Goal: Task Accomplishment & Management: Use online tool/utility

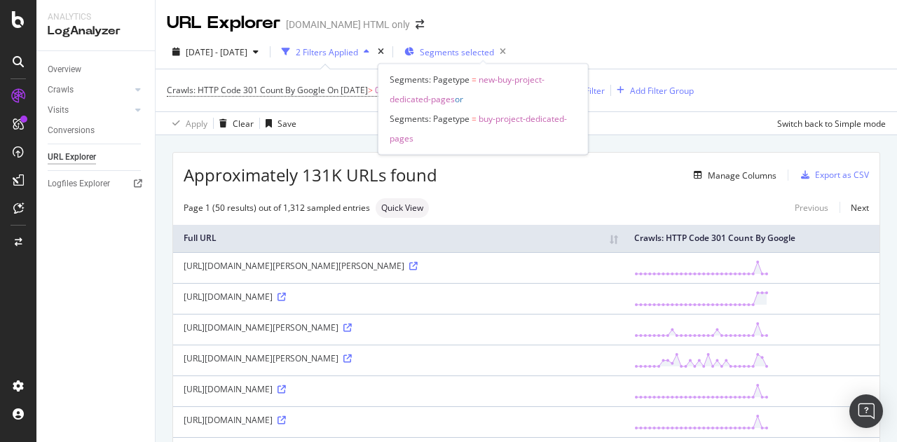
click at [466, 50] on span "Segments selected" at bounding box center [457, 52] width 74 height 12
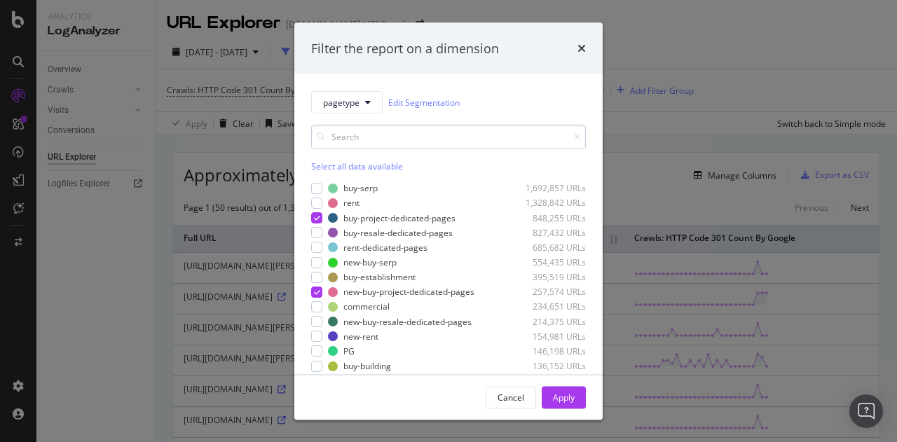
click at [352, 146] on input "modal" at bounding box center [448, 137] width 275 height 25
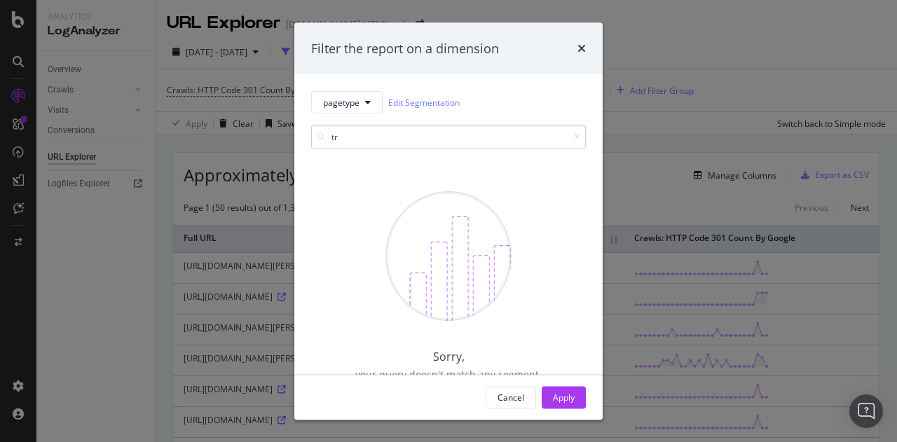
type input "t"
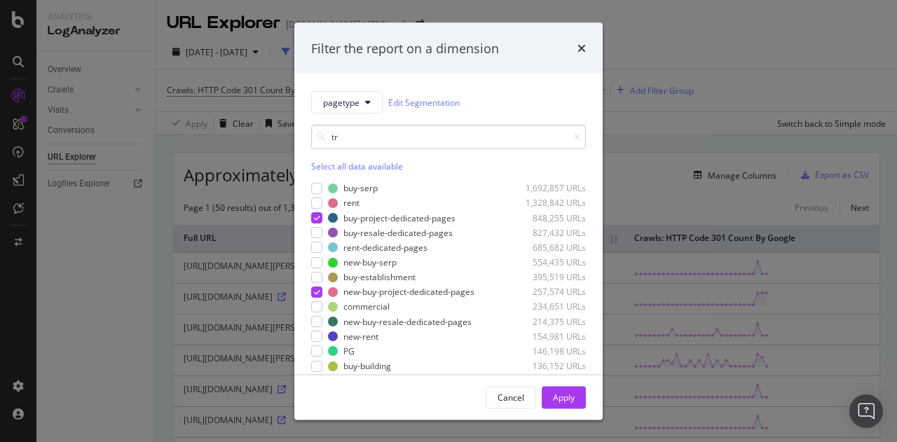
type input "tra"
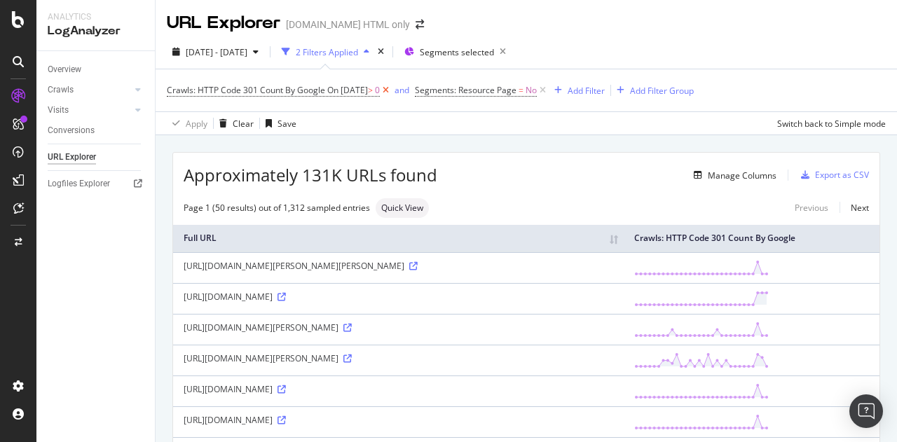
click at [392, 90] on icon at bounding box center [386, 90] width 12 height 14
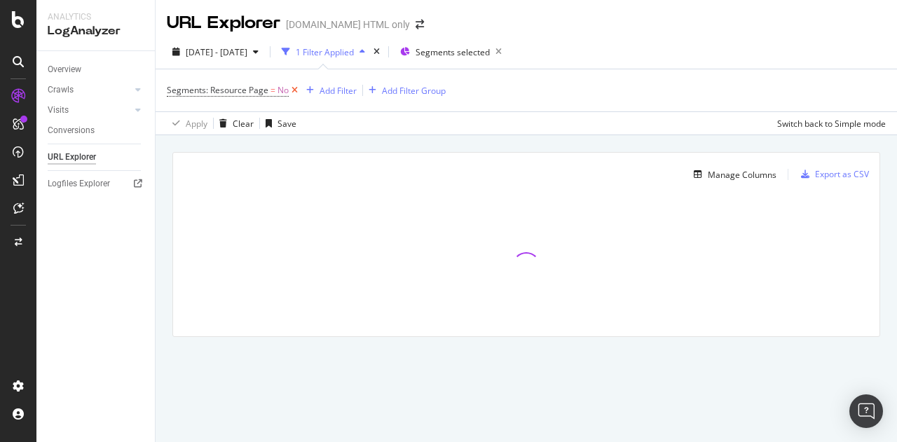
click at [294, 91] on icon at bounding box center [295, 90] width 12 height 14
